Goal: Find specific page/section: Find specific page/section

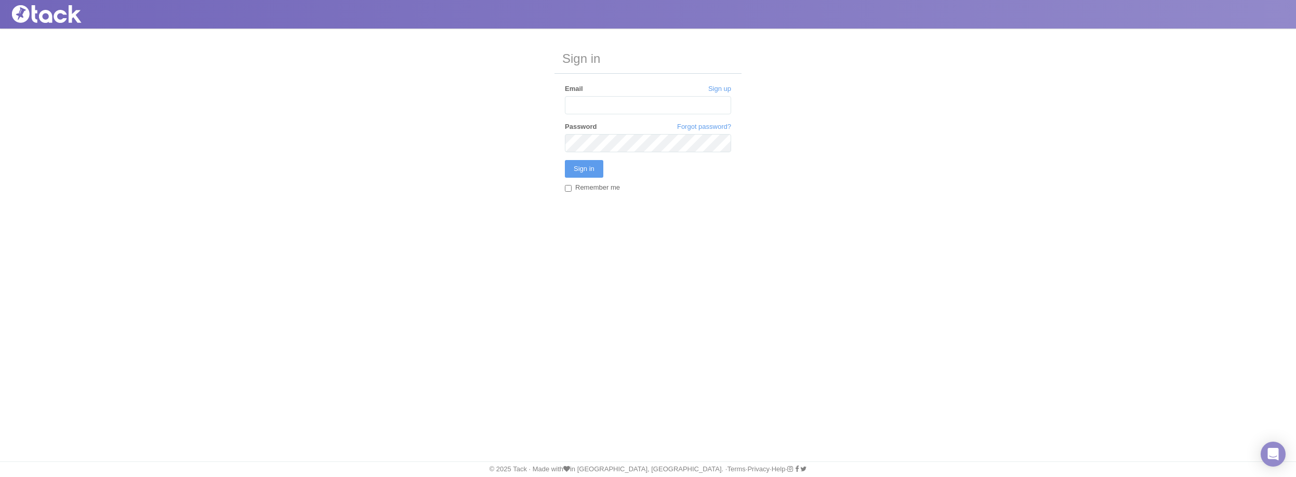
click at [592, 102] on input "Email" at bounding box center [648, 105] width 166 height 18
type input "[PERSON_NAME][EMAIL_ADDRESS][PERSON_NAME][MEDICAL_DATA][DOMAIN_NAME]"
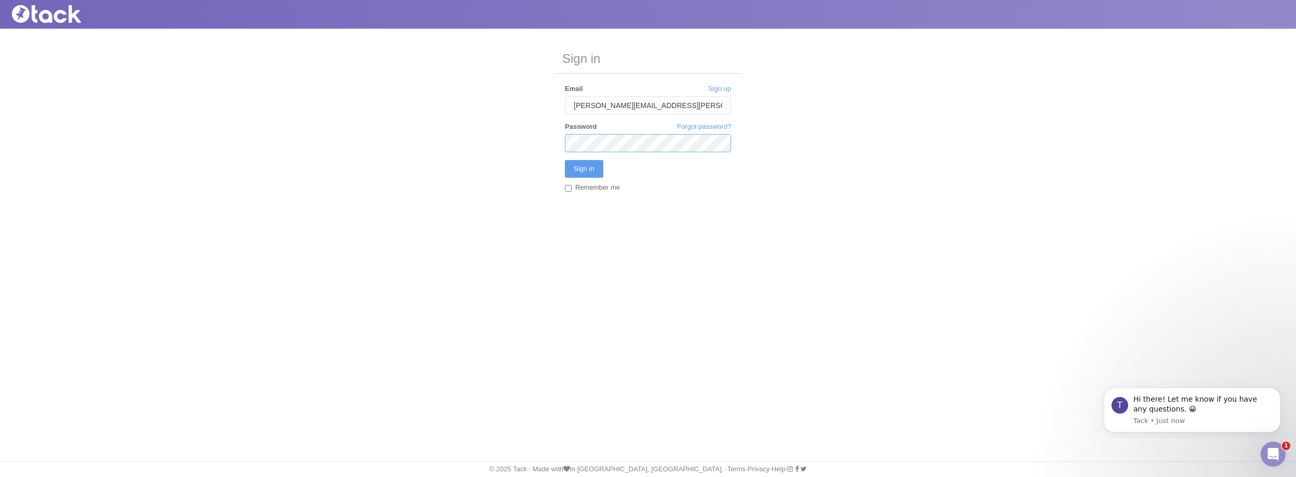
click at [565, 160] on input "Sign in" at bounding box center [584, 169] width 38 height 18
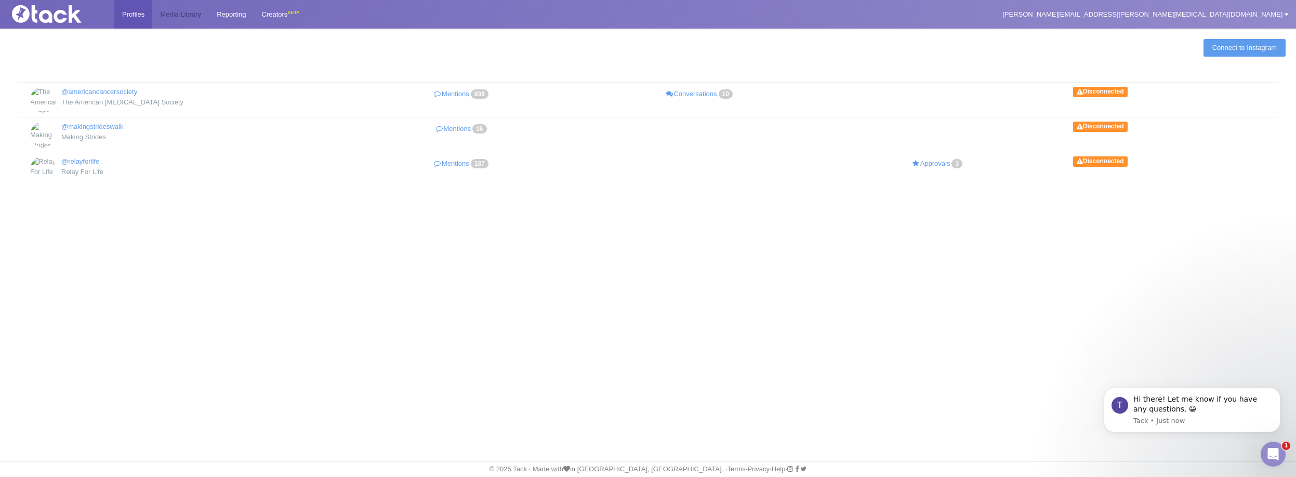
click at [198, 12] on link "Media Library" at bounding box center [180, 14] width 57 height 29
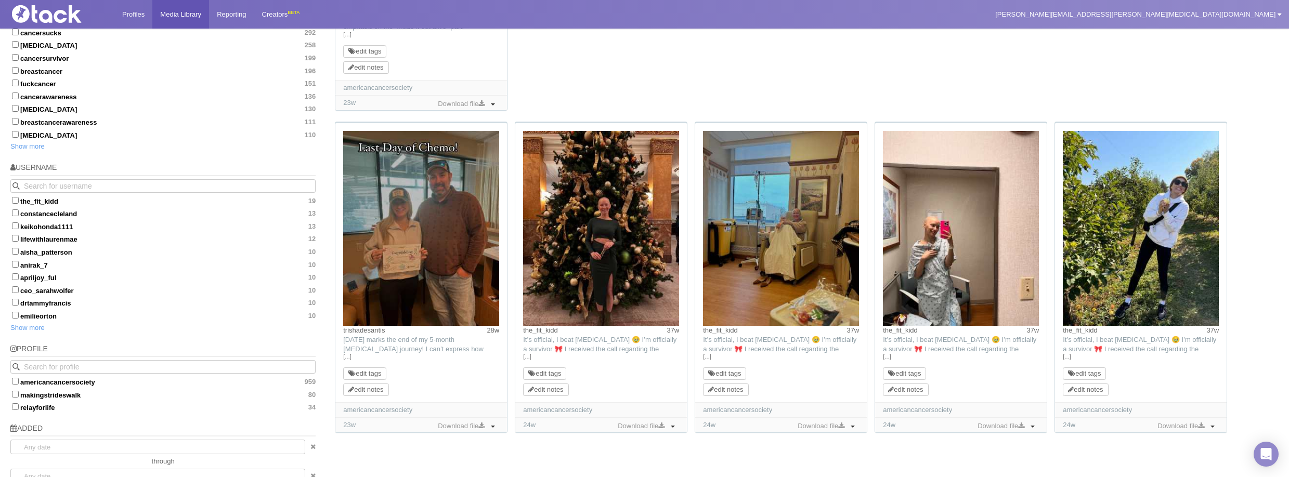
scroll to position [506, 0]
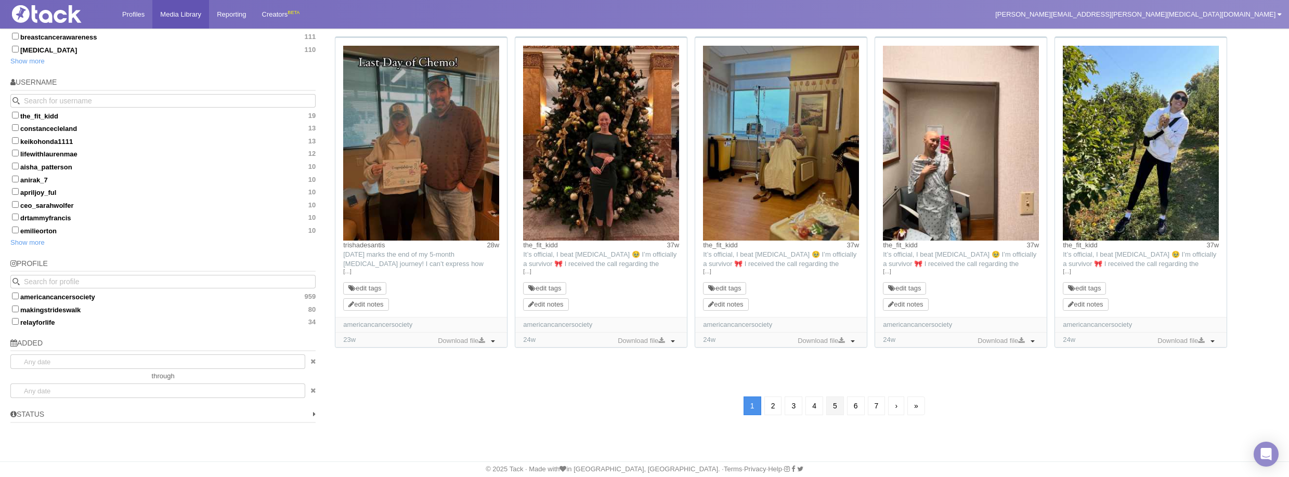
click at [832, 408] on link "5" at bounding box center [835, 406] width 18 height 19
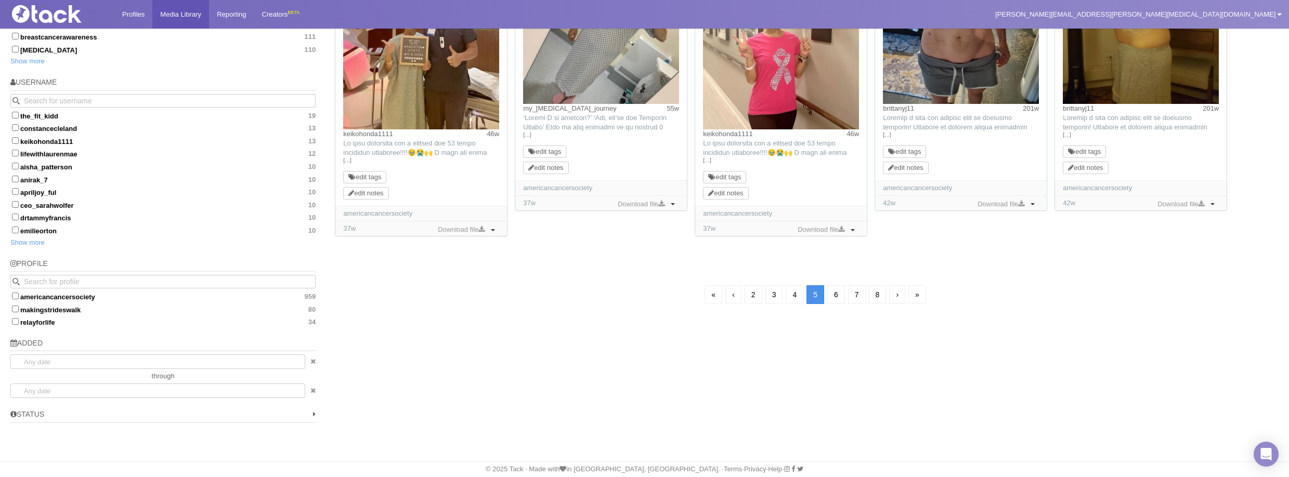
scroll to position [75, 0]
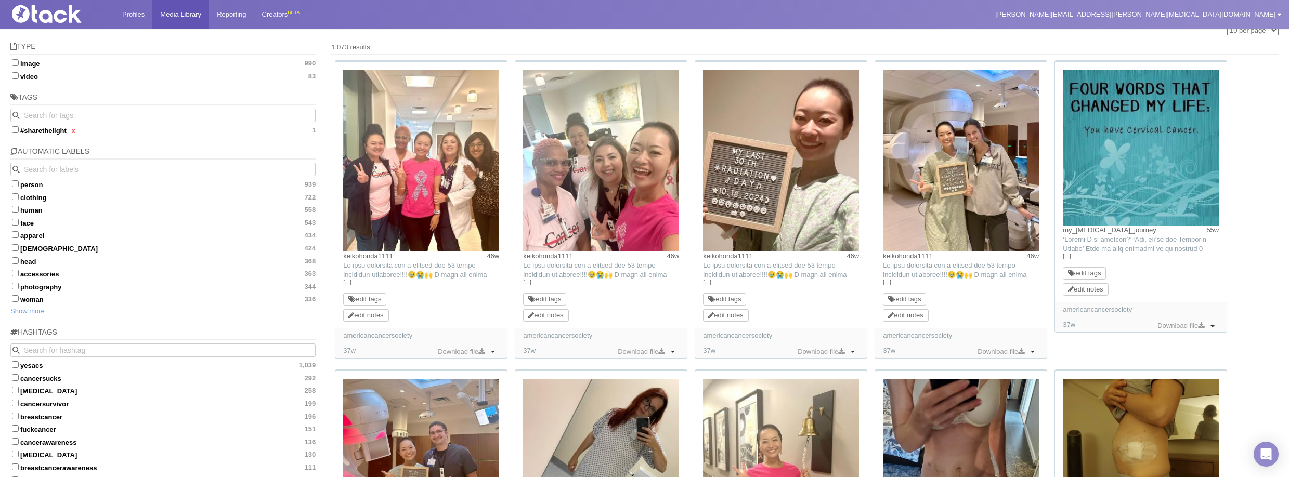
scroll to position [405, 0]
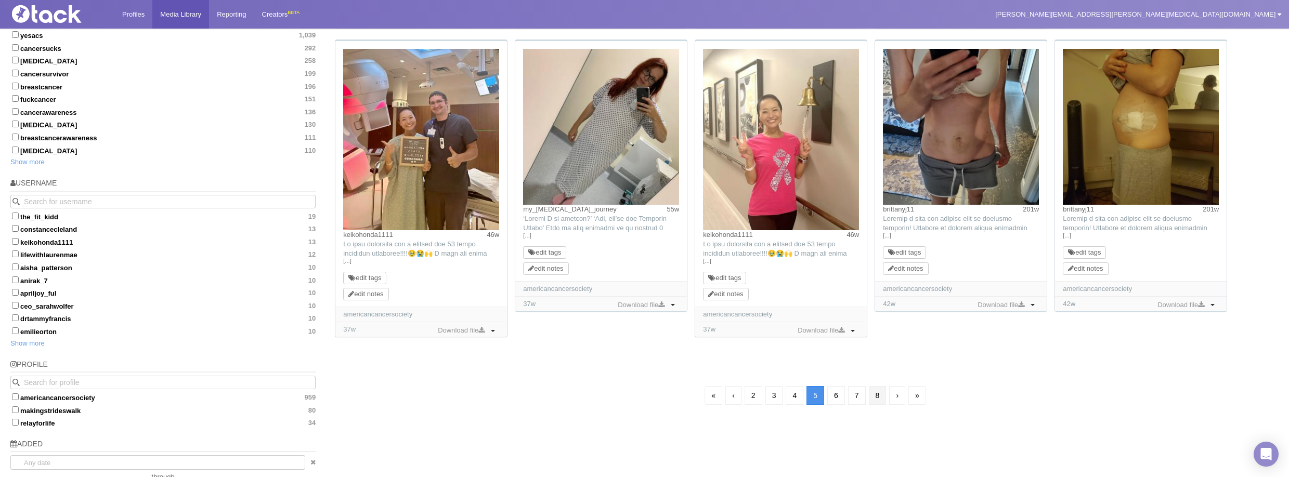
click at [881, 396] on link "8" at bounding box center [878, 395] width 18 height 19
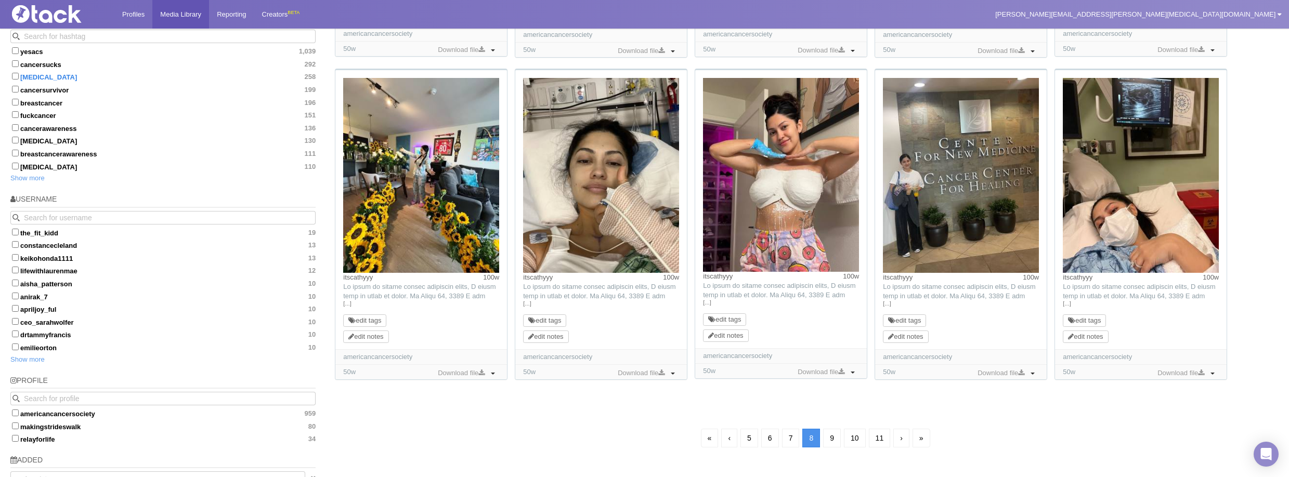
scroll to position [423, 0]
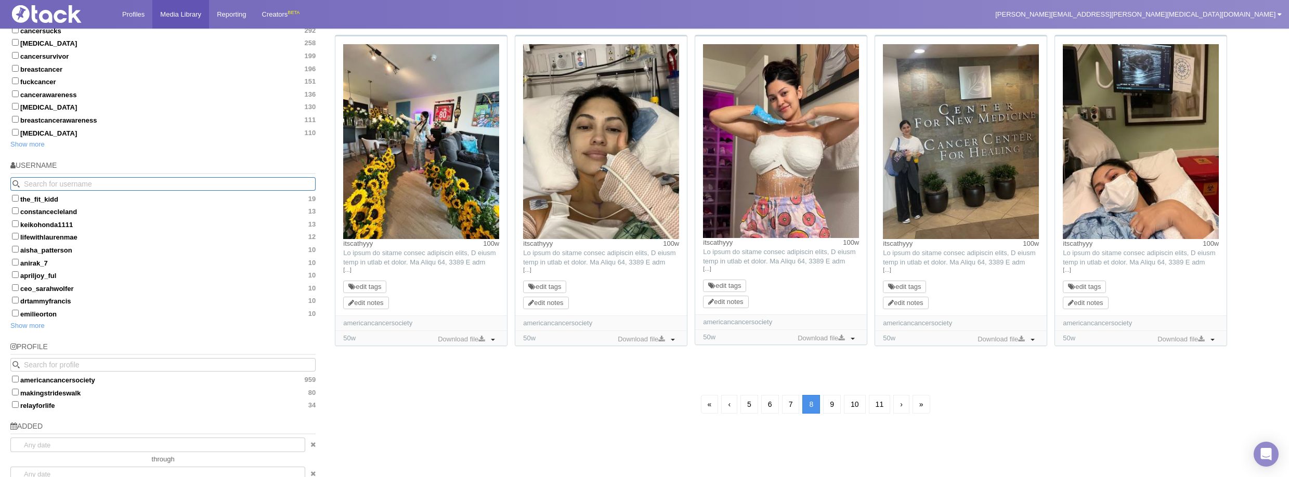
click at [151, 181] on input "search" at bounding box center [162, 184] width 305 height 14
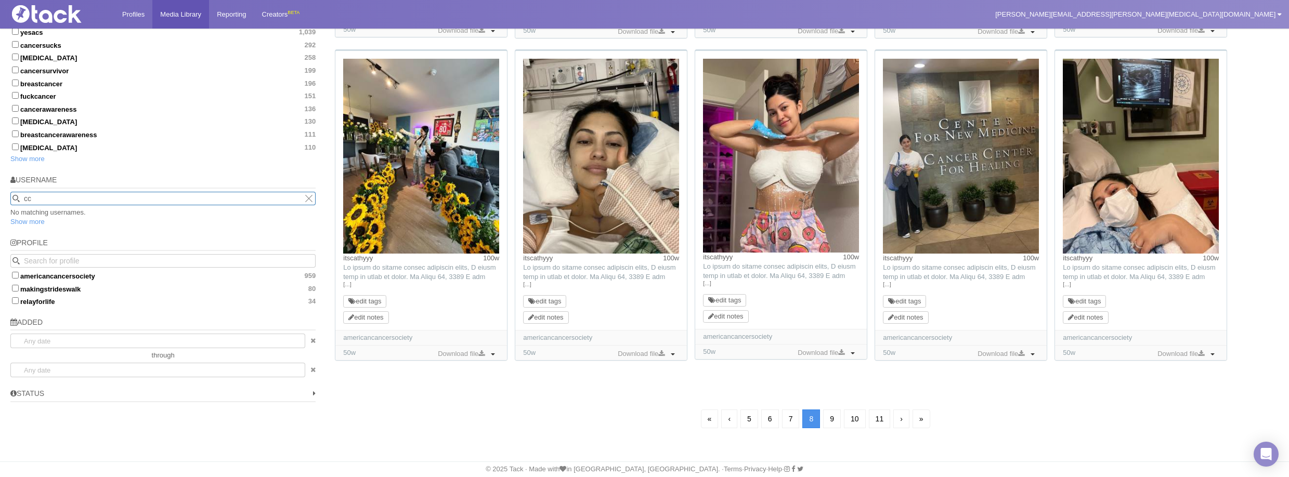
type input "cc"
click at [304, 196] on button "reset" at bounding box center [308, 198] width 11 height 11
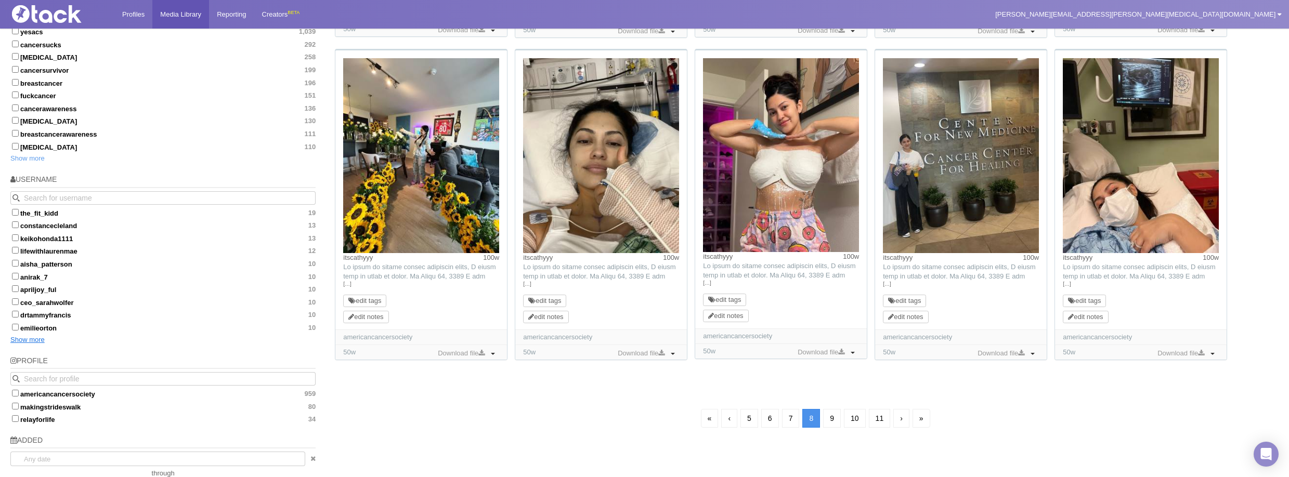
click at [38, 337] on link "Show more" at bounding box center [27, 340] width 34 height 8
click at [36, 343] on link "Show more" at bounding box center [27, 340] width 34 height 8
